Goal: Task Accomplishment & Management: Use online tool/utility

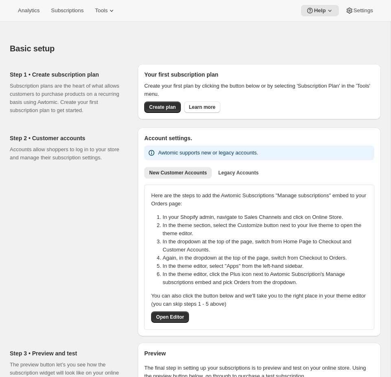
click at [106, 19] on div "Analytics Subscriptions Tools Help Settings" at bounding box center [195, 11] width 391 height 22
click at [106, 11] on span "Tools" at bounding box center [101, 10] width 13 height 7
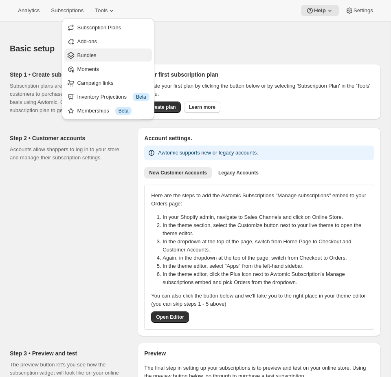
click at [97, 55] on span "Bundles" at bounding box center [113, 55] width 72 height 8
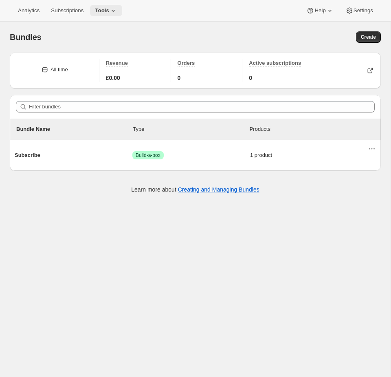
click at [104, 13] on span "Tools" at bounding box center [102, 10] width 14 height 7
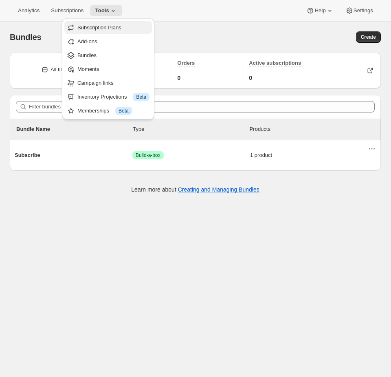
click at [106, 24] on span "Subscription Plans" at bounding box center [99, 27] width 44 height 6
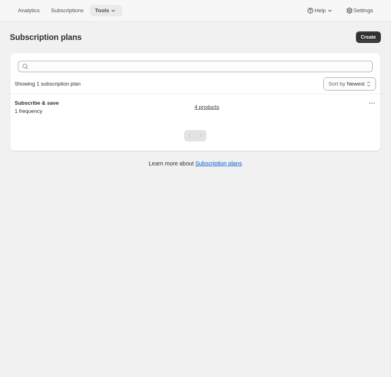
click at [109, 9] on span "Tools" at bounding box center [102, 10] width 14 height 7
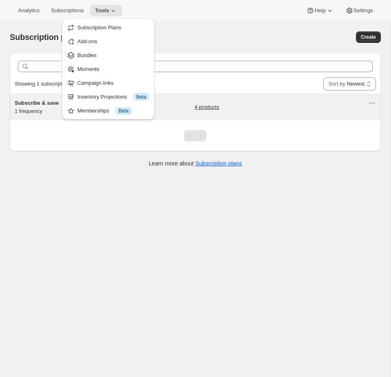
click at [258, 101] on div "4 products" at bounding box center [282, 107] width 174 height 16
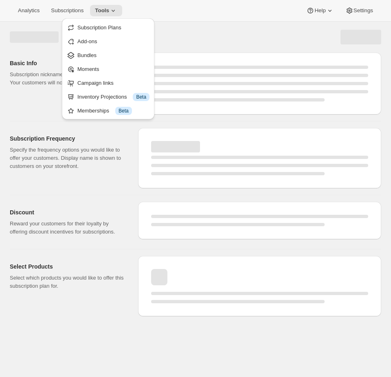
select select "WEEK"
select select "MONTH"
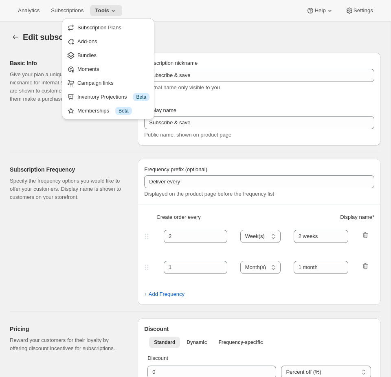
type input "1"
select select "MONTH"
type input "1 month"
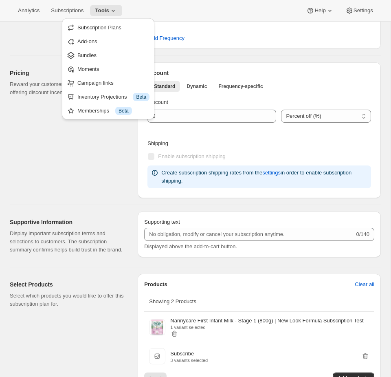
click at [104, 301] on p "Select which products you would like to offer this subscription plan for." at bounding box center [67, 300] width 115 height 16
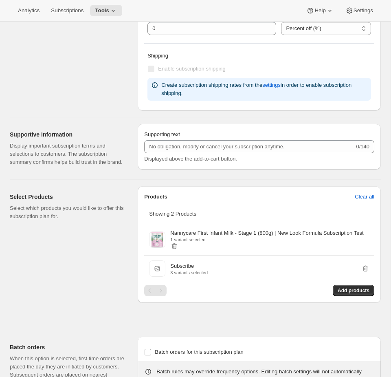
scroll to position [409, 0]
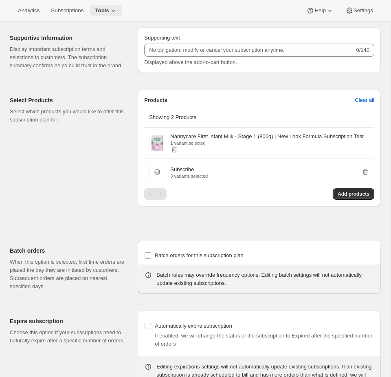
click at [103, 9] on span "Tools" at bounding box center [102, 10] width 14 height 7
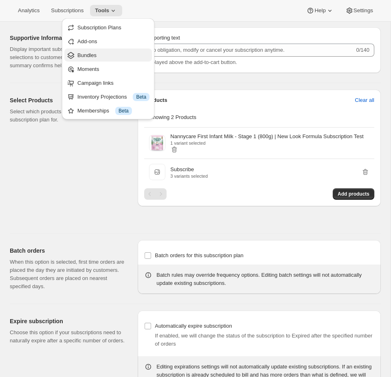
click at [87, 53] on span "Bundles" at bounding box center [86, 55] width 19 height 6
